Goal: Transaction & Acquisition: Obtain resource

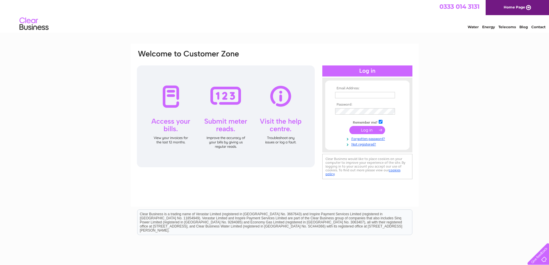
type input "[EMAIL_ADDRESS][DOMAIN_NAME]"
click at [366, 128] on input "submit" at bounding box center [367, 130] width 36 height 8
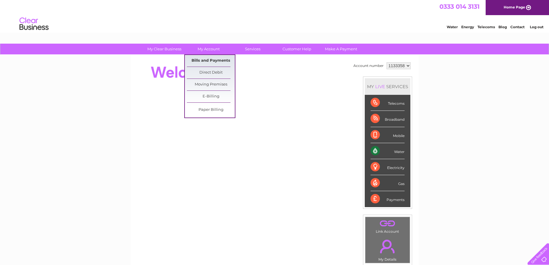
click at [206, 59] on link "Bills and Payments" at bounding box center [211, 61] width 48 height 12
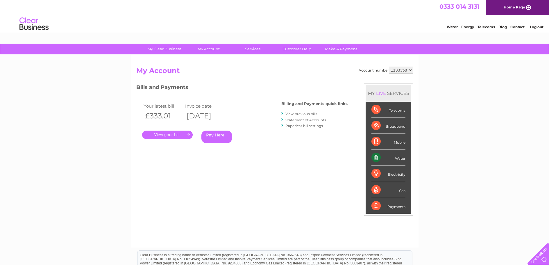
click at [169, 135] on link "." at bounding box center [167, 134] width 51 height 8
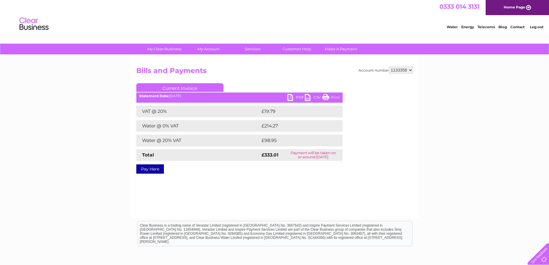
click at [300, 97] on link "PDF" at bounding box center [295, 98] width 17 height 8
